Goal: Task Accomplishment & Management: Complete application form

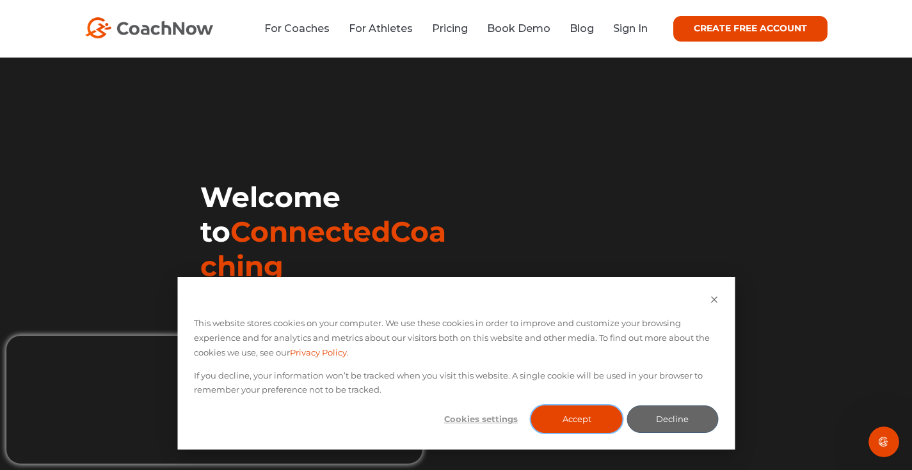
click at [562, 426] on button "Accept" at bounding box center [576, 420] width 91 height 28
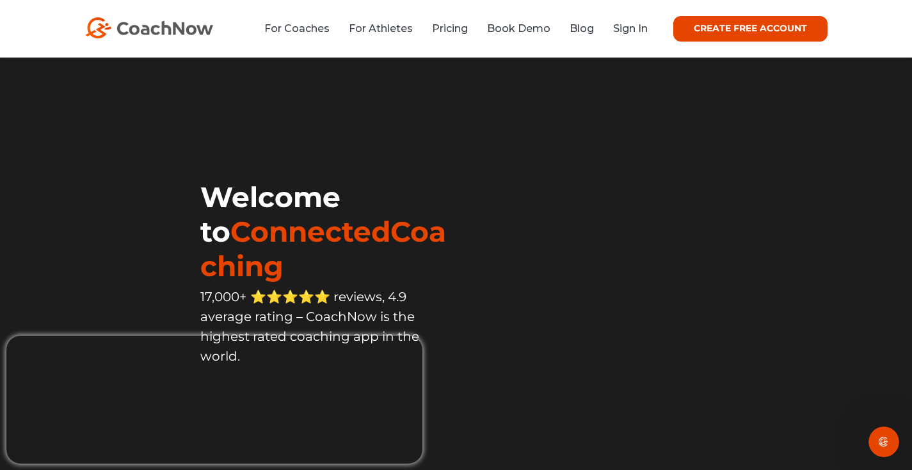
click at [732, 12] on div "For Coaches For Athletes Pricing Book Demo Blog Sign In CREATE FREE ACCOUNT CRE…" at bounding box center [456, 29] width 912 height 58
click at [731, 23] on link "CREATE FREE ACCOUNT" at bounding box center [750, 29] width 154 height 26
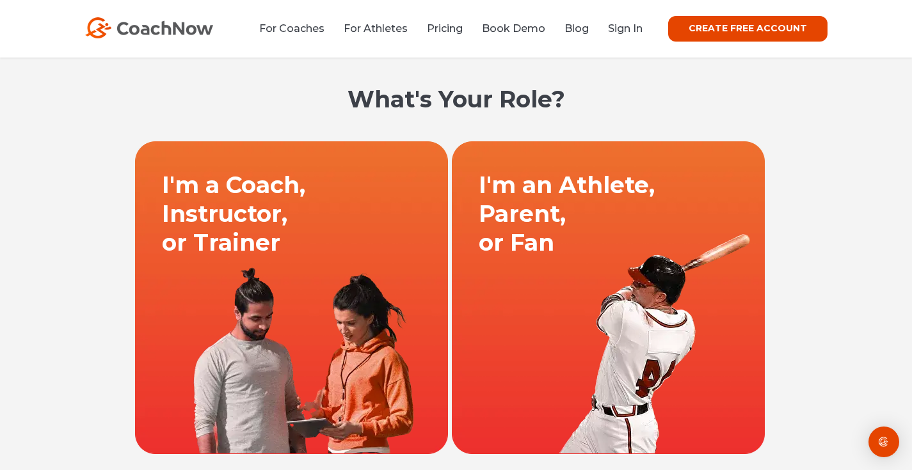
click at [538, 242] on link at bounding box center [608, 297] width 317 height 313
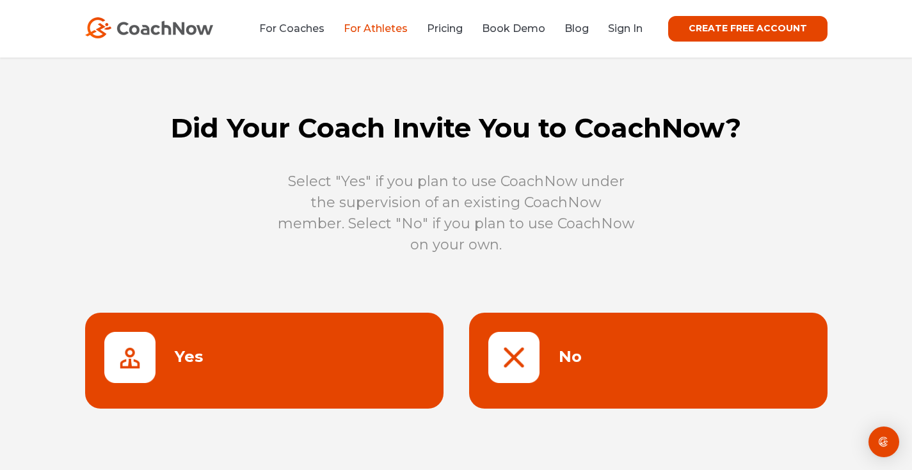
click at [518, 361] on link at bounding box center [648, 361] width 358 height 96
